Goal: Task Accomplishment & Management: Manage account settings

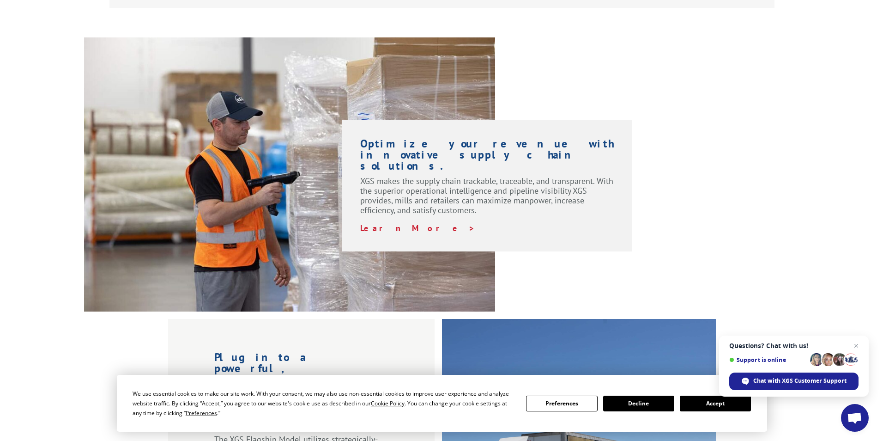
scroll to position [646, 0]
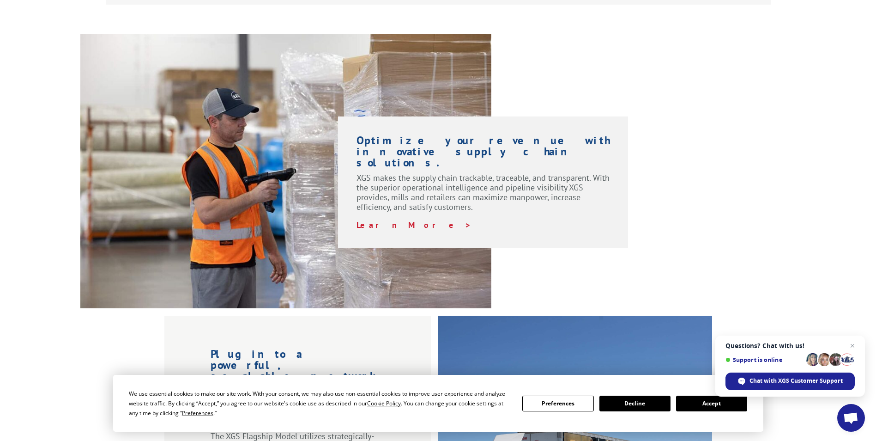
click at [579, 407] on button "Preferences" at bounding box center [557, 403] width 71 height 16
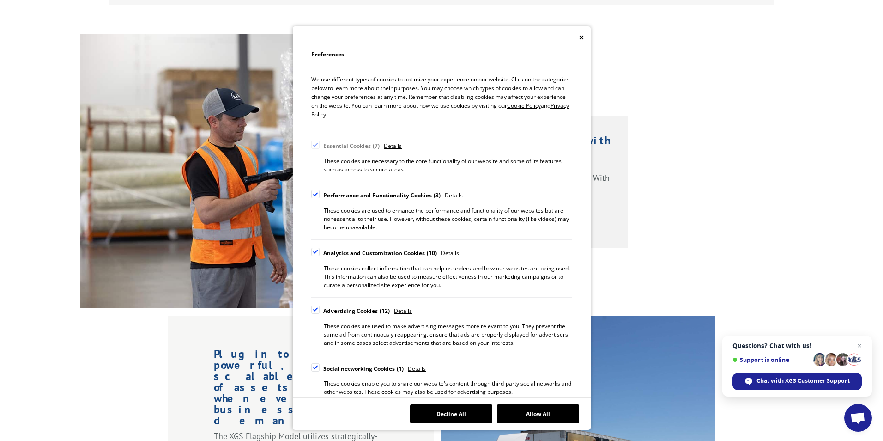
click at [582, 38] on icon "Close" at bounding box center [581, 37] width 5 height 5
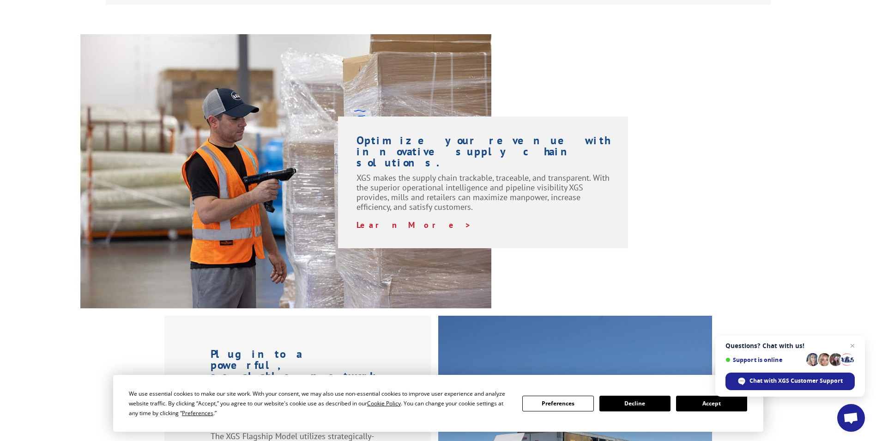
click at [558, 407] on button "Preferences" at bounding box center [557, 403] width 71 height 16
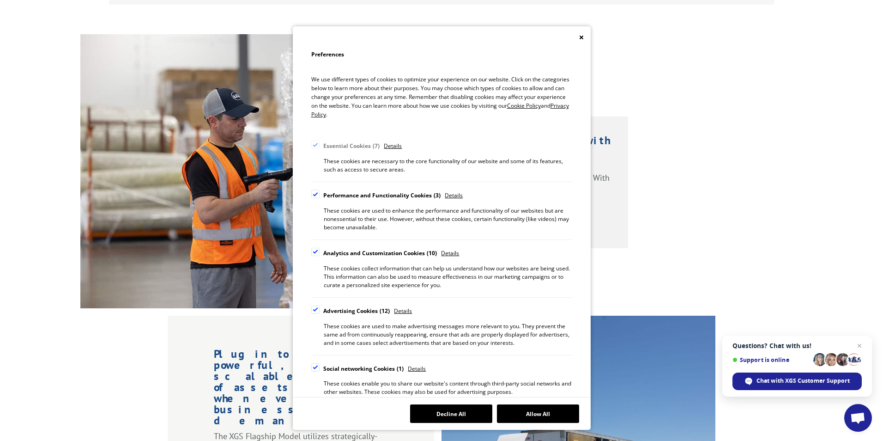
click at [319, 193] on div "Cookie Consent Preferences" at bounding box center [315, 194] width 8 height 8
click at [0, 0] on input "Performance and Functionality Cookies 3" at bounding box center [0, 0] width 0 height 0
click at [320, 254] on label "Analytics and Customization Cookies 10" at bounding box center [374, 253] width 126 height 11
click at [0, 0] on input "Analytics and Customization Cookies 10" at bounding box center [0, 0] width 0 height 0
drag, startPoint x: 312, startPoint y: 304, endPoint x: 314, endPoint y: 313, distance: 8.4
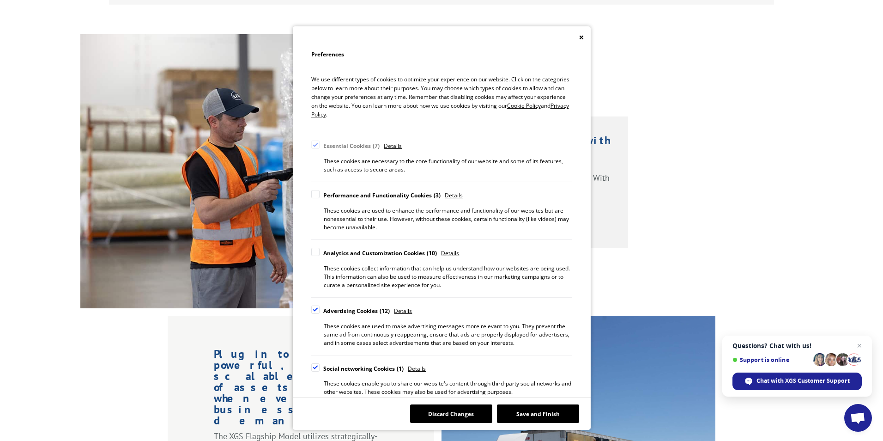
click at [314, 313] on div "Advertising Cookies 12 Details These cookies are used to make advertising messa…" at bounding box center [441, 326] width 261 height 58
click at [316, 306] on div "Cookie Consent Preferences" at bounding box center [315, 309] width 8 height 8
click at [0, 0] on input "Advertising Cookies 12" at bounding box center [0, 0] width 0 height 0
click at [319, 368] on div "Cookie Consent Preferences" at bounding box center [315, 367] width 8 height 8
click at [0, 0] on input "Social networking Cookies 1" at bounding box center [0, 0] width 0 height 0
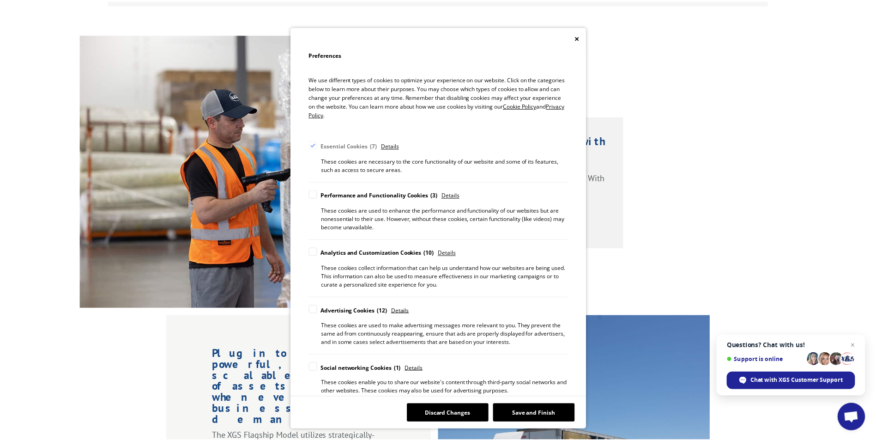
scroll to position [56, 0]
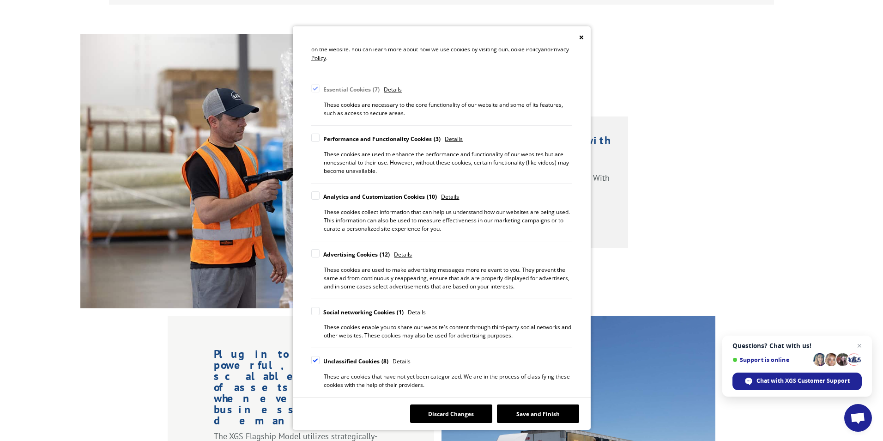
click at [314, 360] on div "Cookie Consent Preferences" at bounding box center [315, 360] width 8 height 8
click at [0, 0] on input "Unclassified Cookies 8" at bounding box center [0, 0] width 0 height 0
click at [512, 410] on button "Save and Finish" at bounding box center [538, 413] width 82 height 18
